Goal: Find specific page/section: Find specific page/section

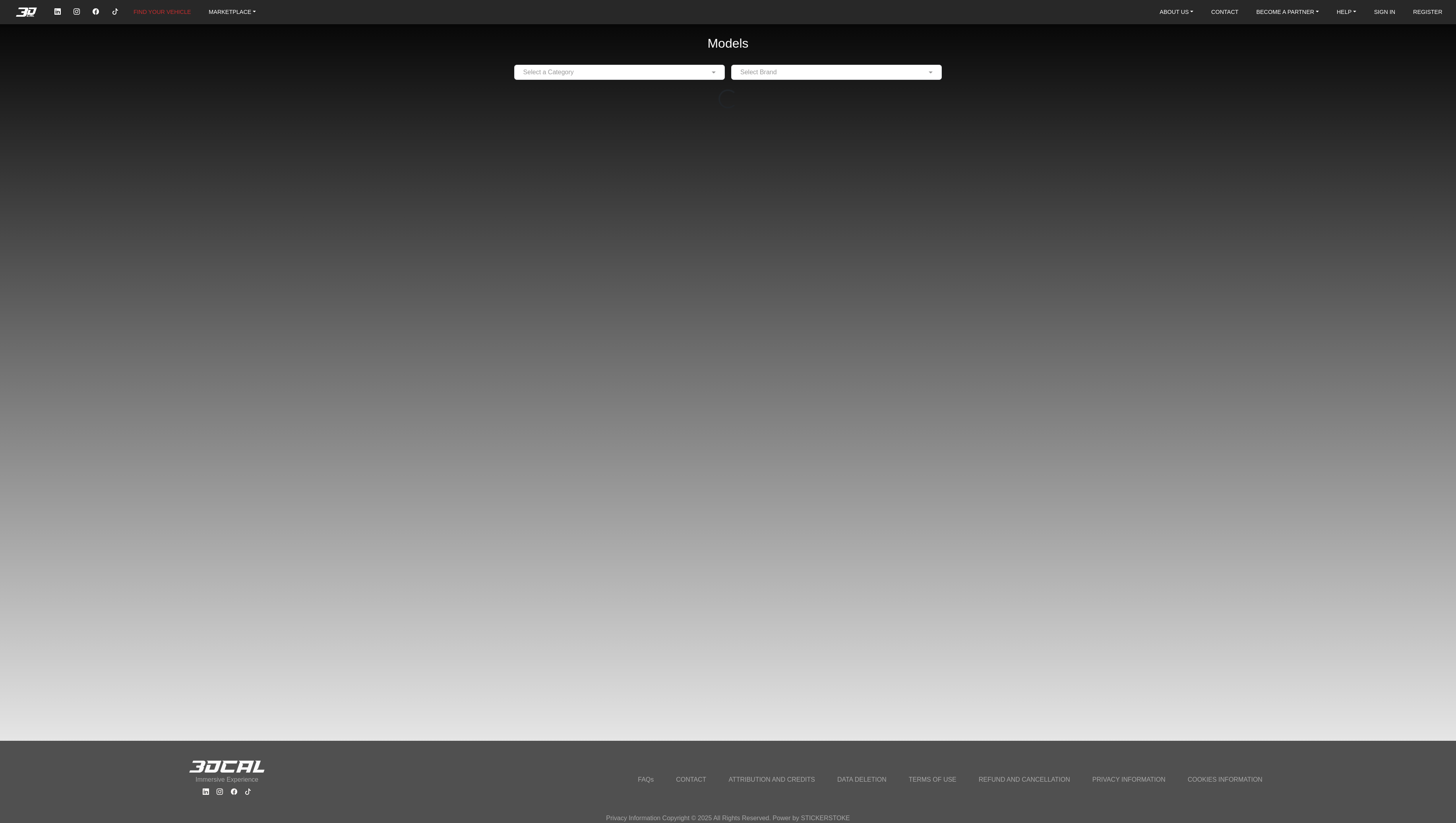
click at [549, 73] on input "text" at bounding box center [611, 73] width 186 height 9
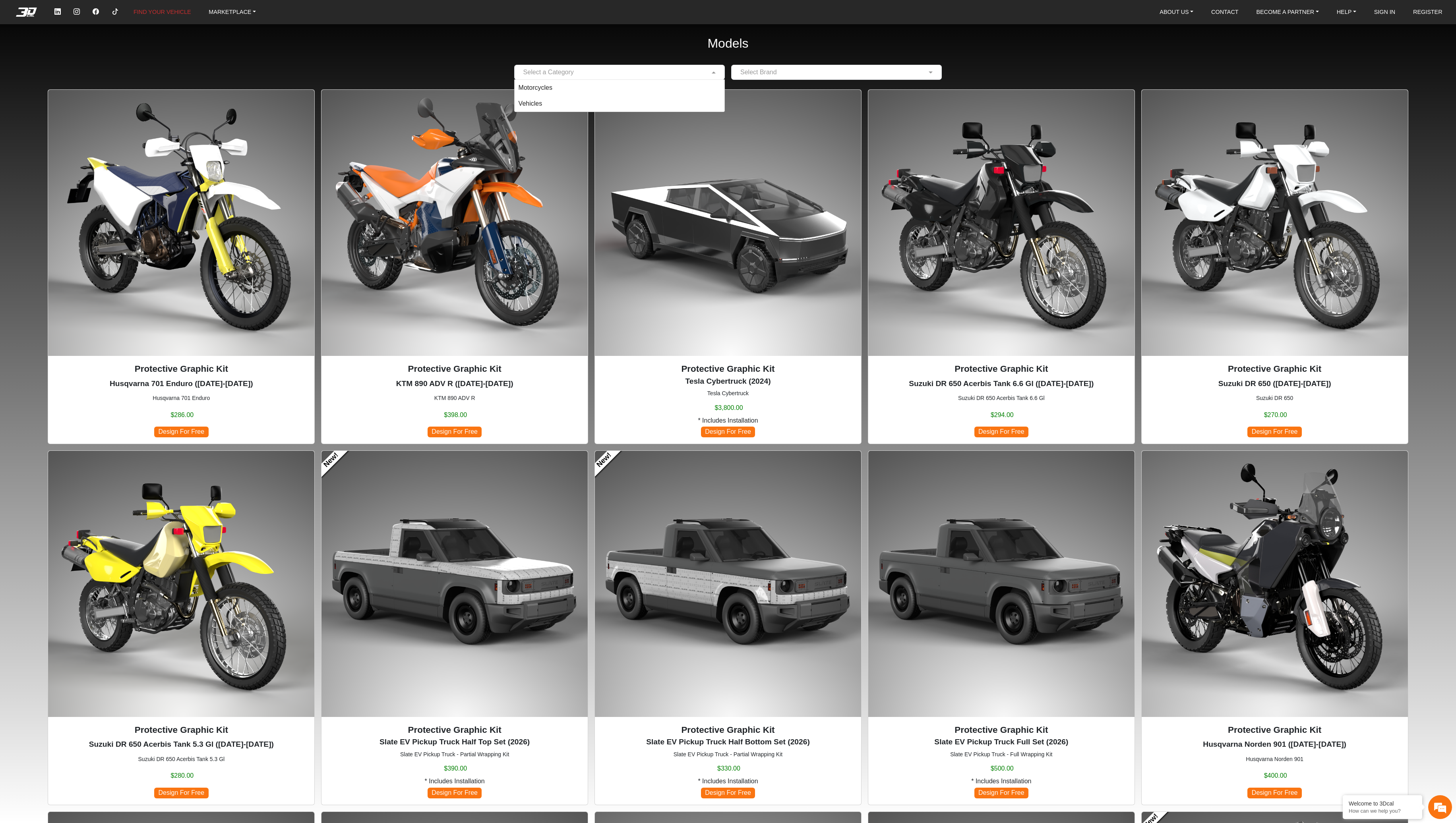
click at [438, 90] on img at bounding box center [455, 223] width 266 height 266
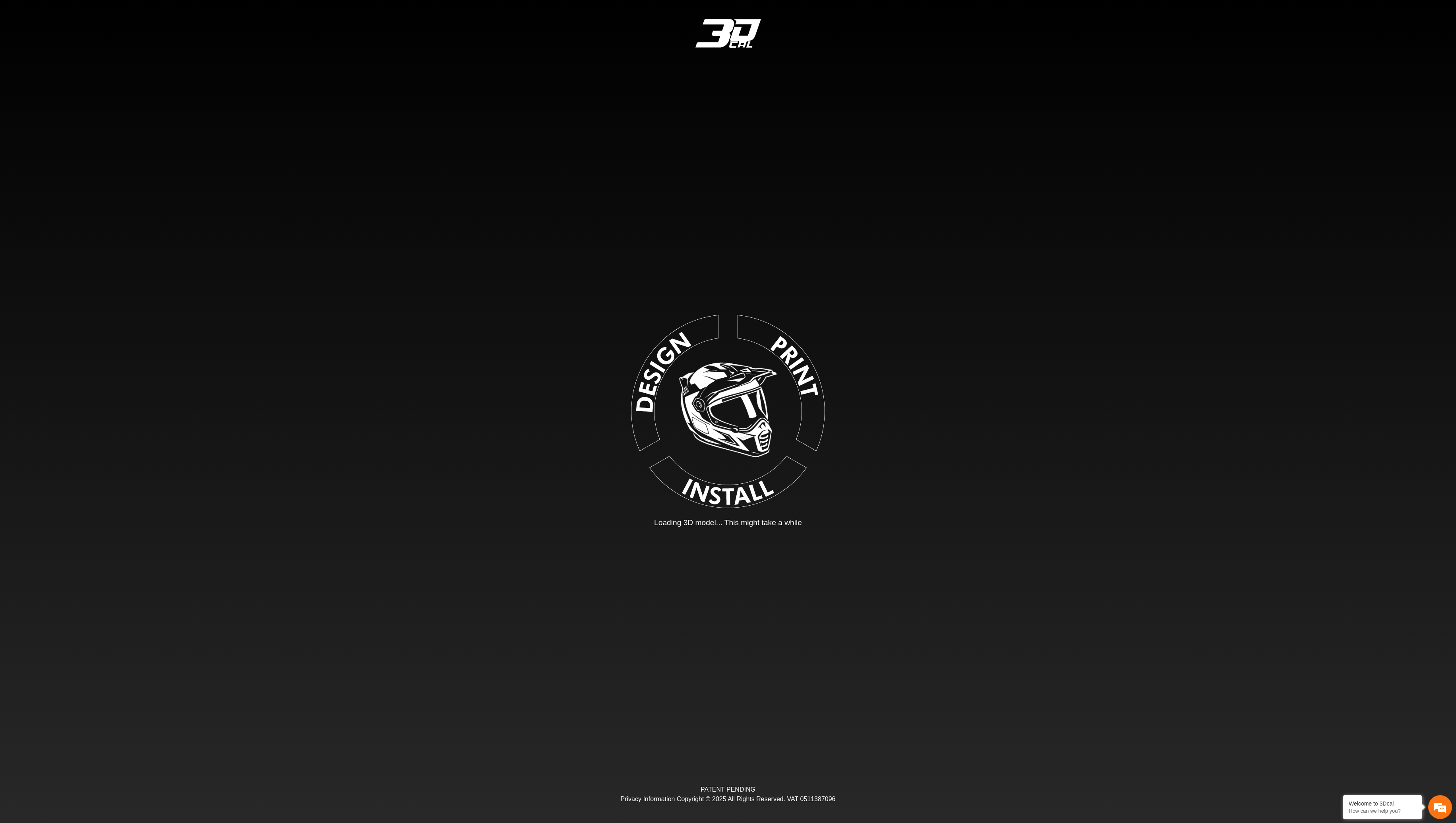
click at [727, 29] on em at bounding box center [727, 33] width 127 height 28
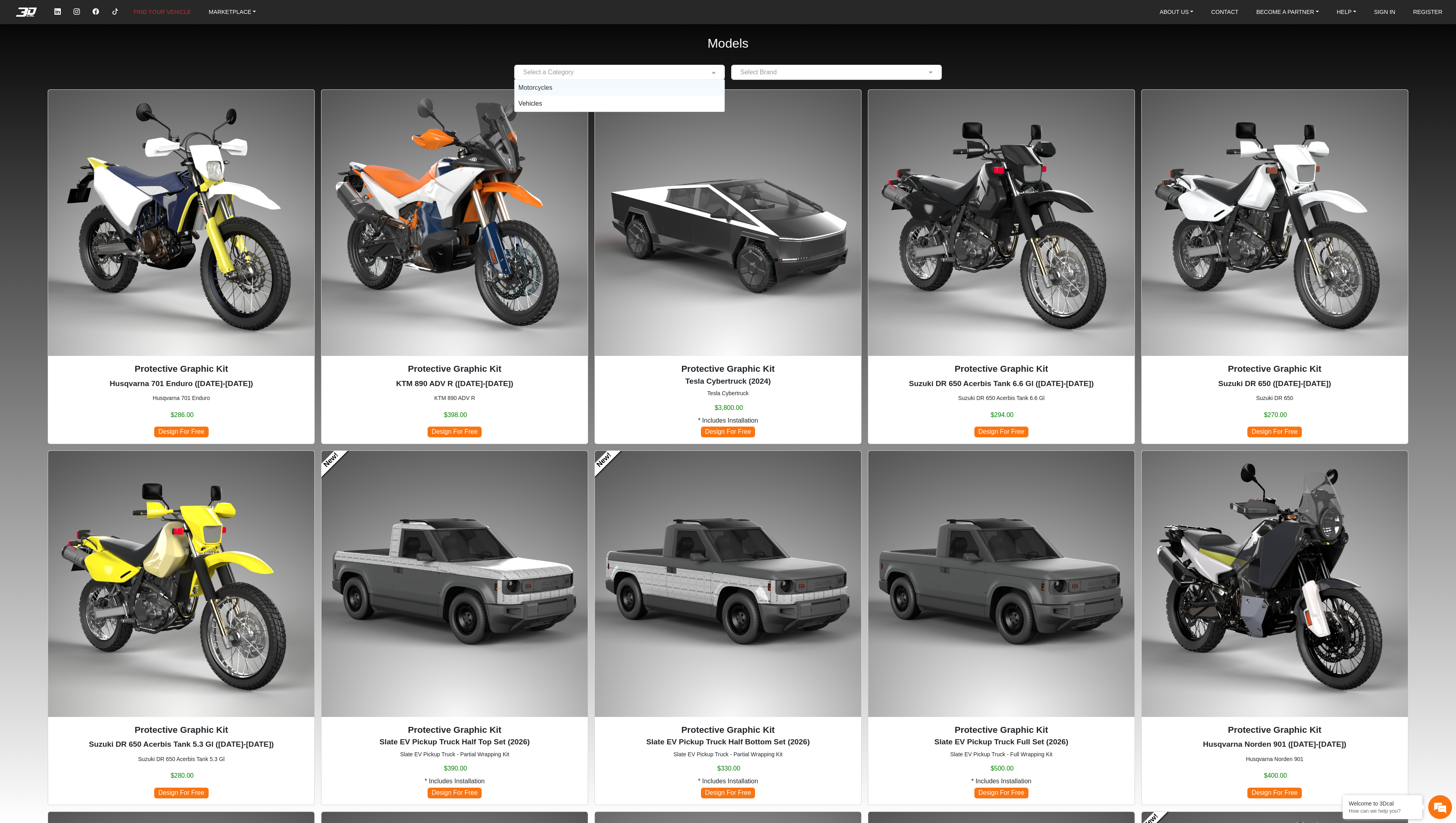
click at [554, 70] on input "text" at bounding box center [611, 73] width 186 height 9
click at [549, 91] on span "Motorcycles" at bounding box center [535, 88] width 34 height 7
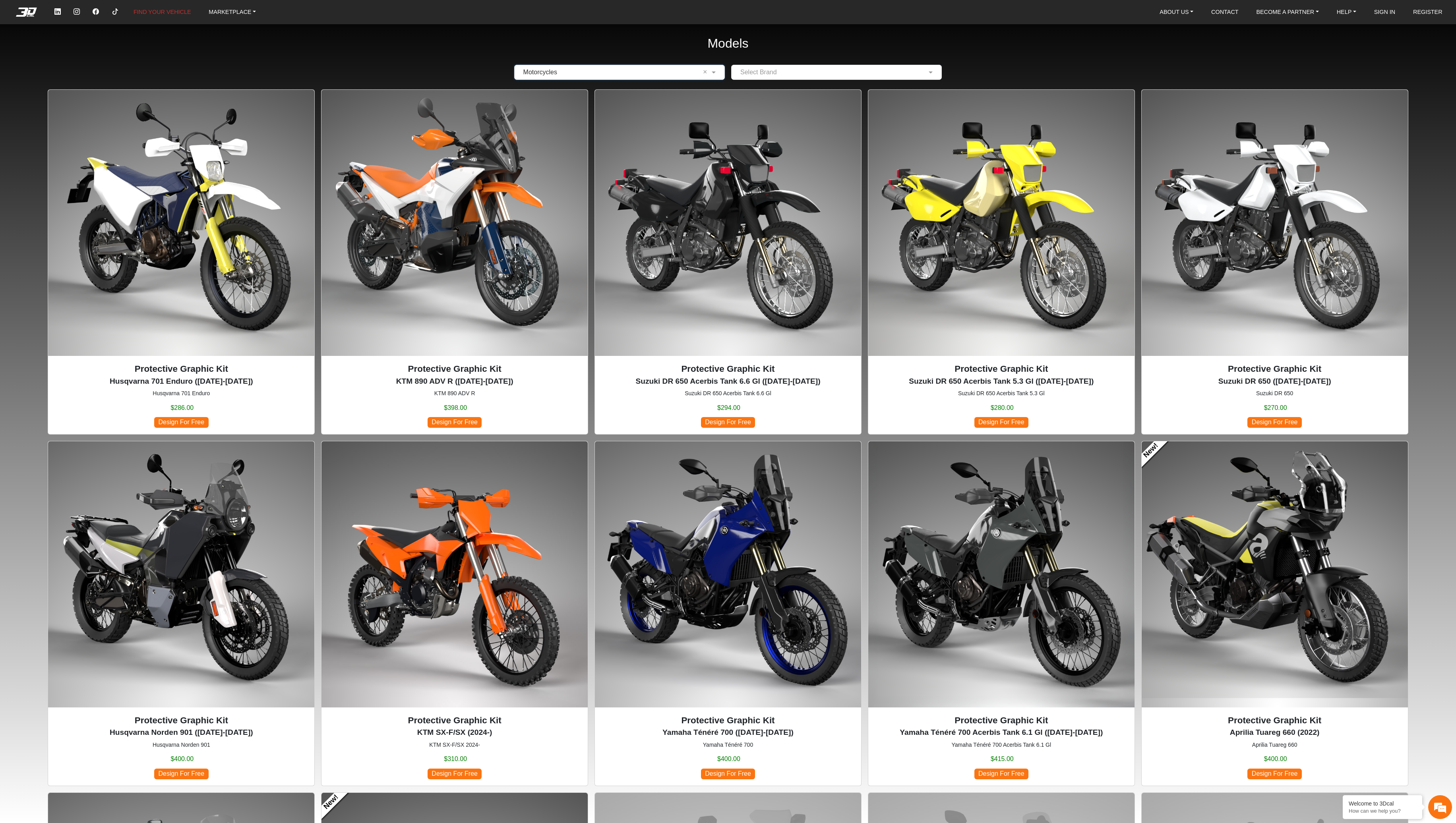
click at [797, 75] on input "text" at bounding box center [828, 73] width 186 height 9
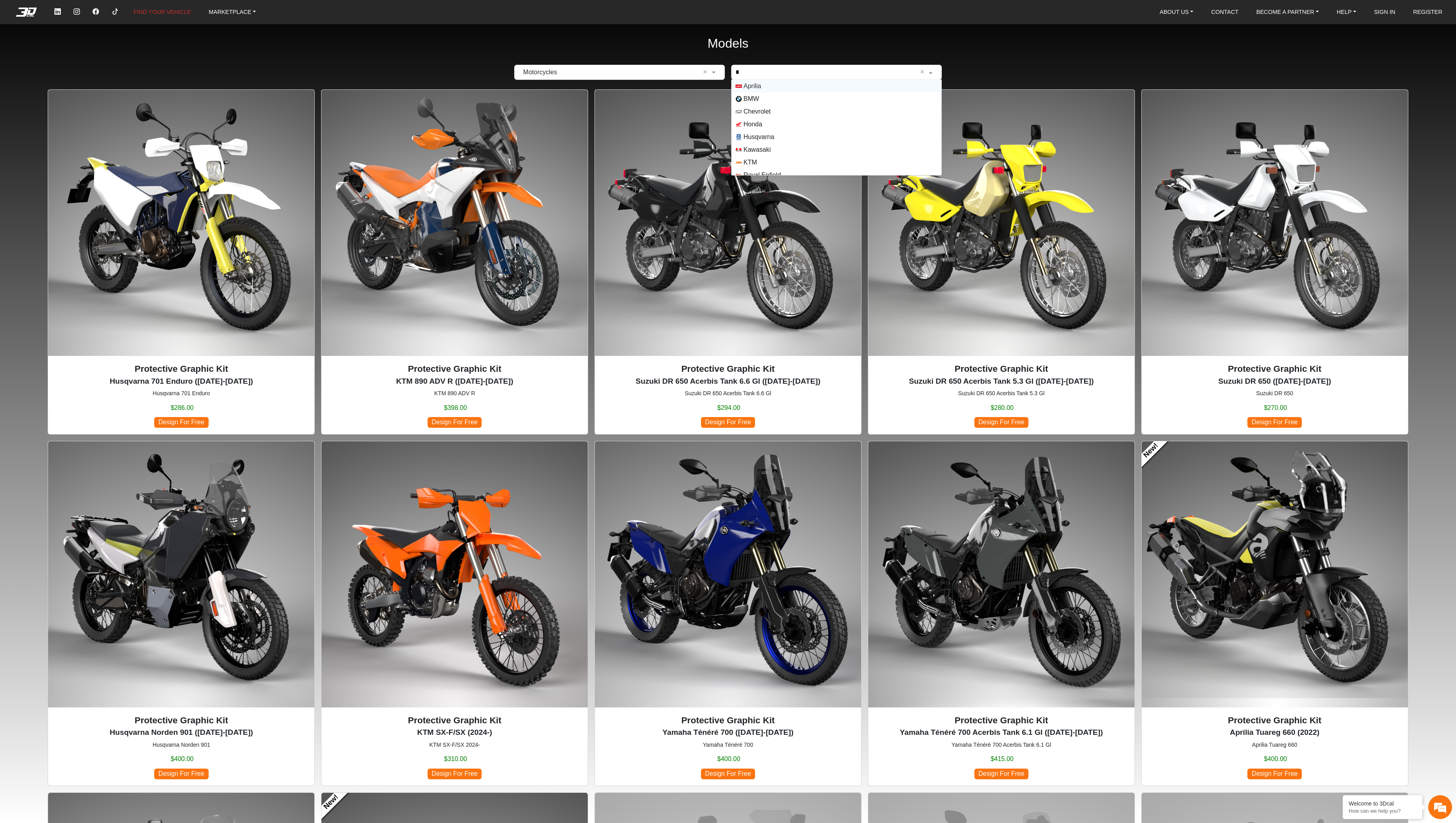
type input "**"
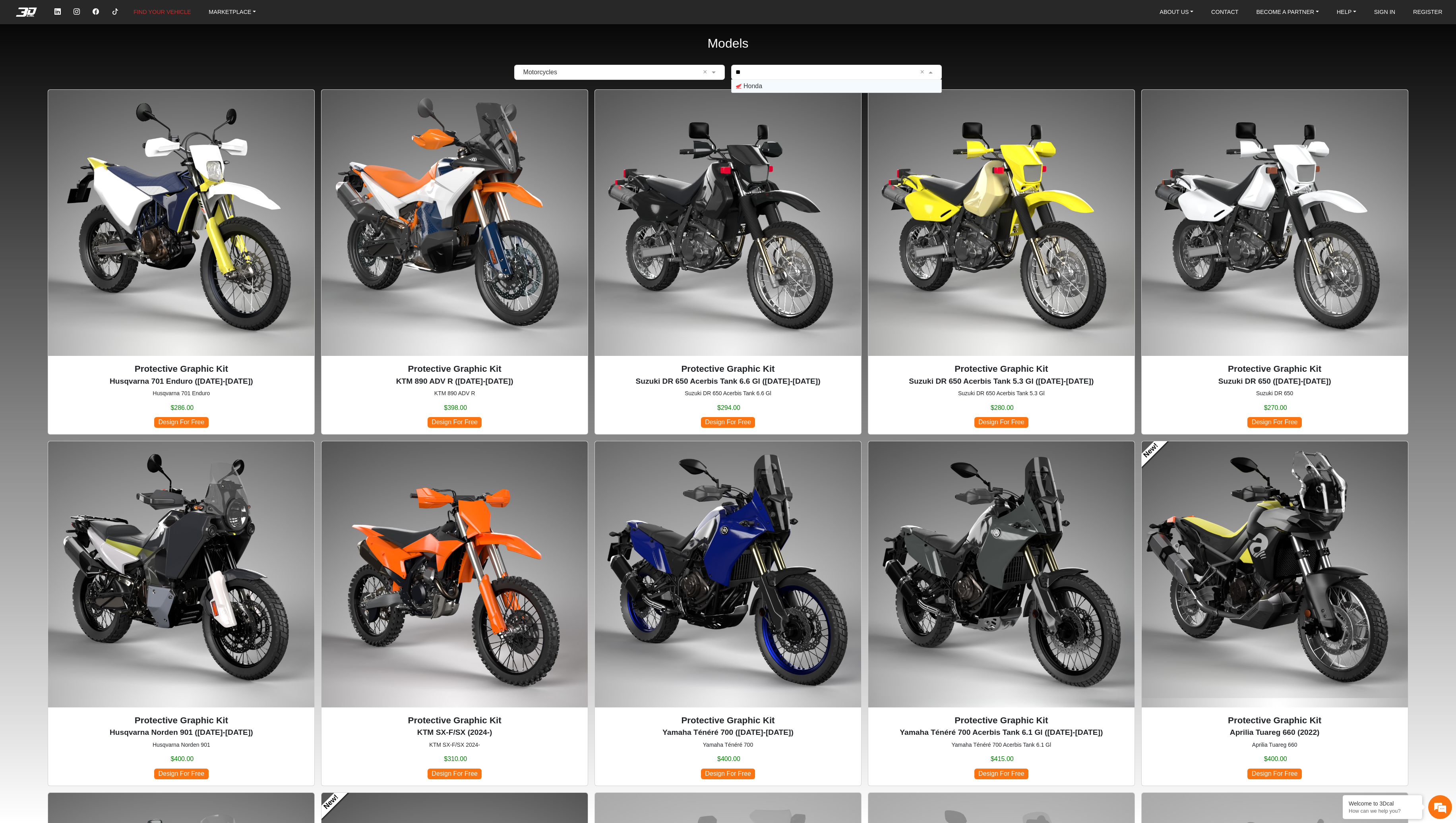
click at [776, 89] on span "Honda" at bounding box center [837, 85] width 202 height 6
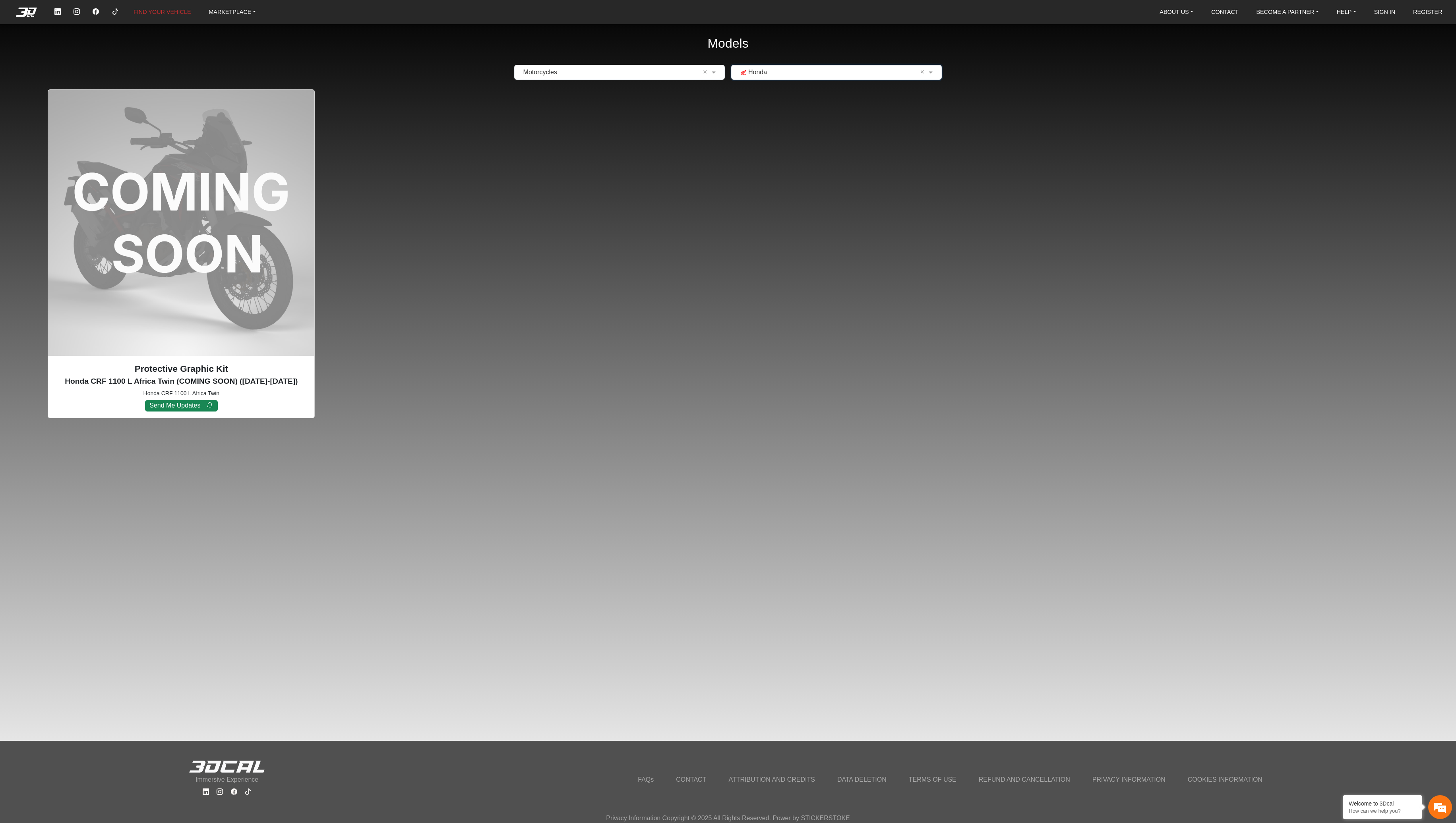
drag, startPoint x: 921, startPoint y: 71, endPoint x: 911, endPoint y: 81, distance: 14.1
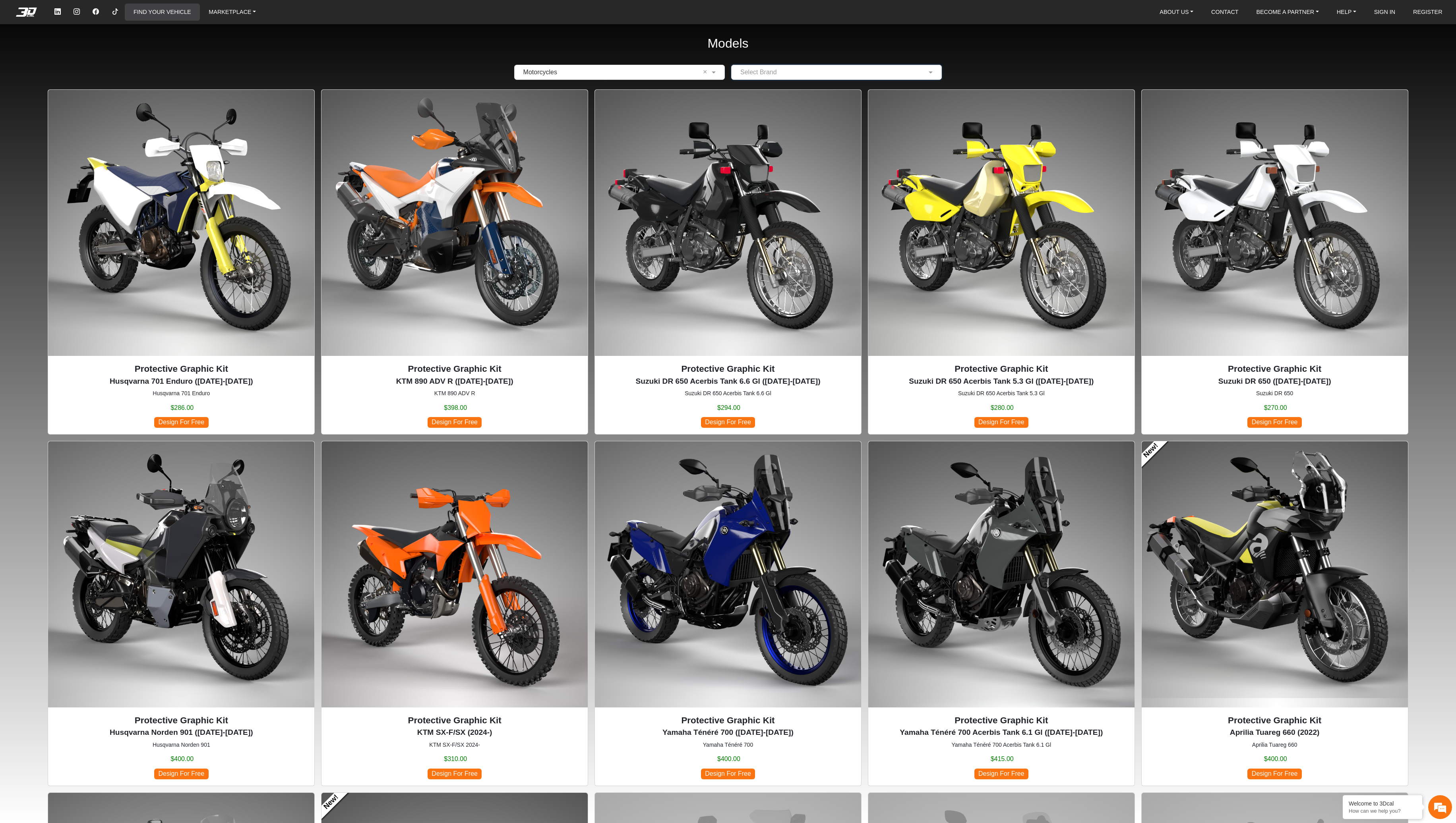
click at [168, 12] on link "FIND YOUR VEHICLE" at bounding box center [162, 12] width 64 height 17
click at [178, 13] on link "FIND YOUR VEHICLE" at bounding box center [162, 12] width 64 height 17
